Goal: Check status

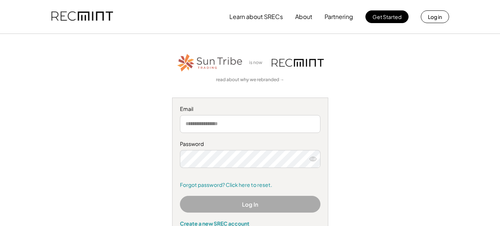
click at [248, 204] on button "Log In" at bounding box center [250, 204] width 141 height 17
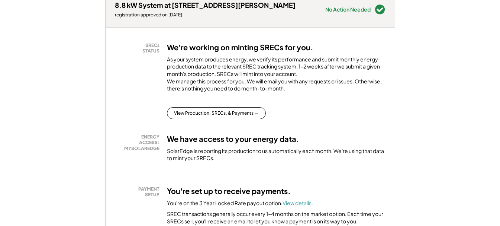
scroll to position [149, 0]
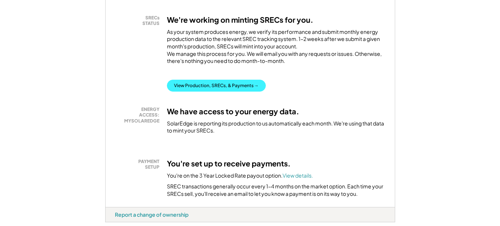
click at [218, 91] on button "View Production, SRECs, & Payments →" at bounding box center [216, 86] width 99 height 12
